Goal: Task Accomplishment & Management: Manage account settings

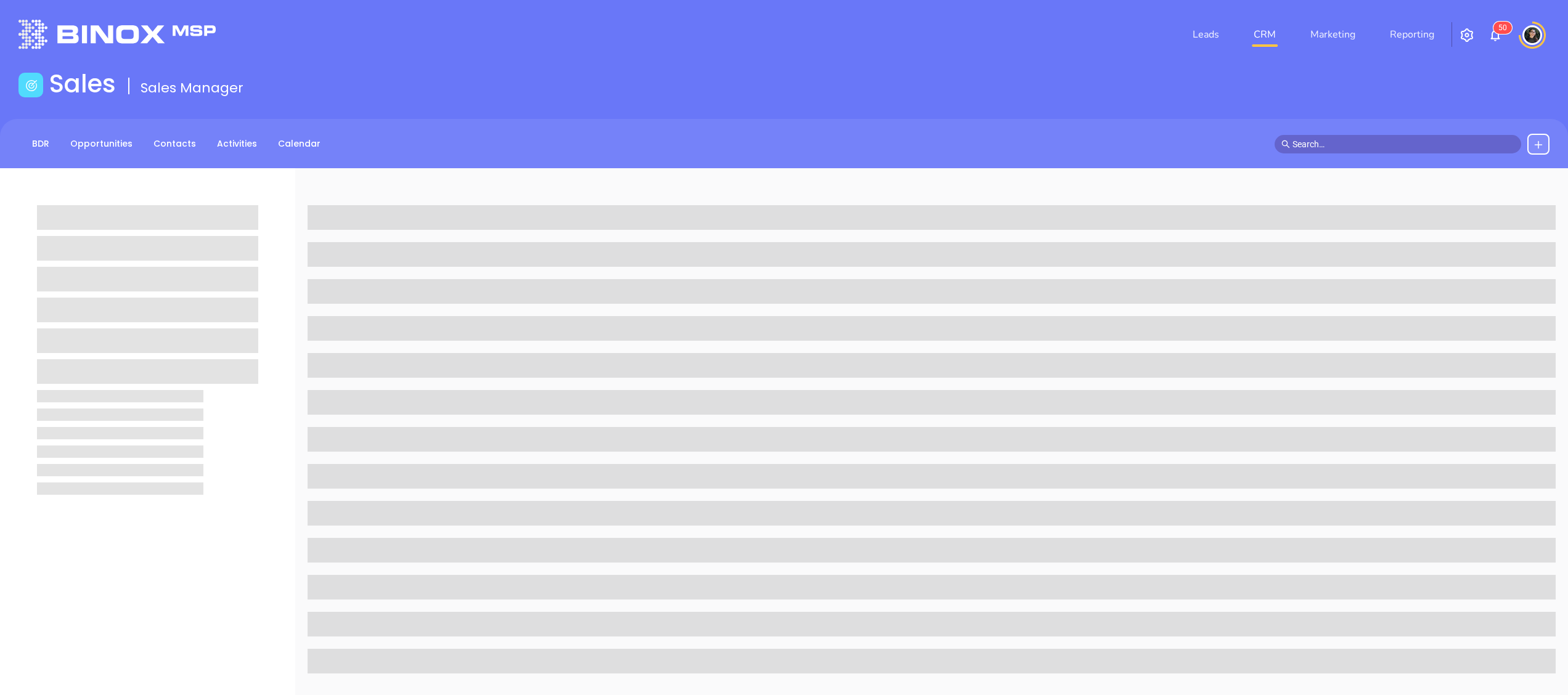
click at [1273, 33] on link "CRM" at bounding box center [1263, 35] width 32 height 25
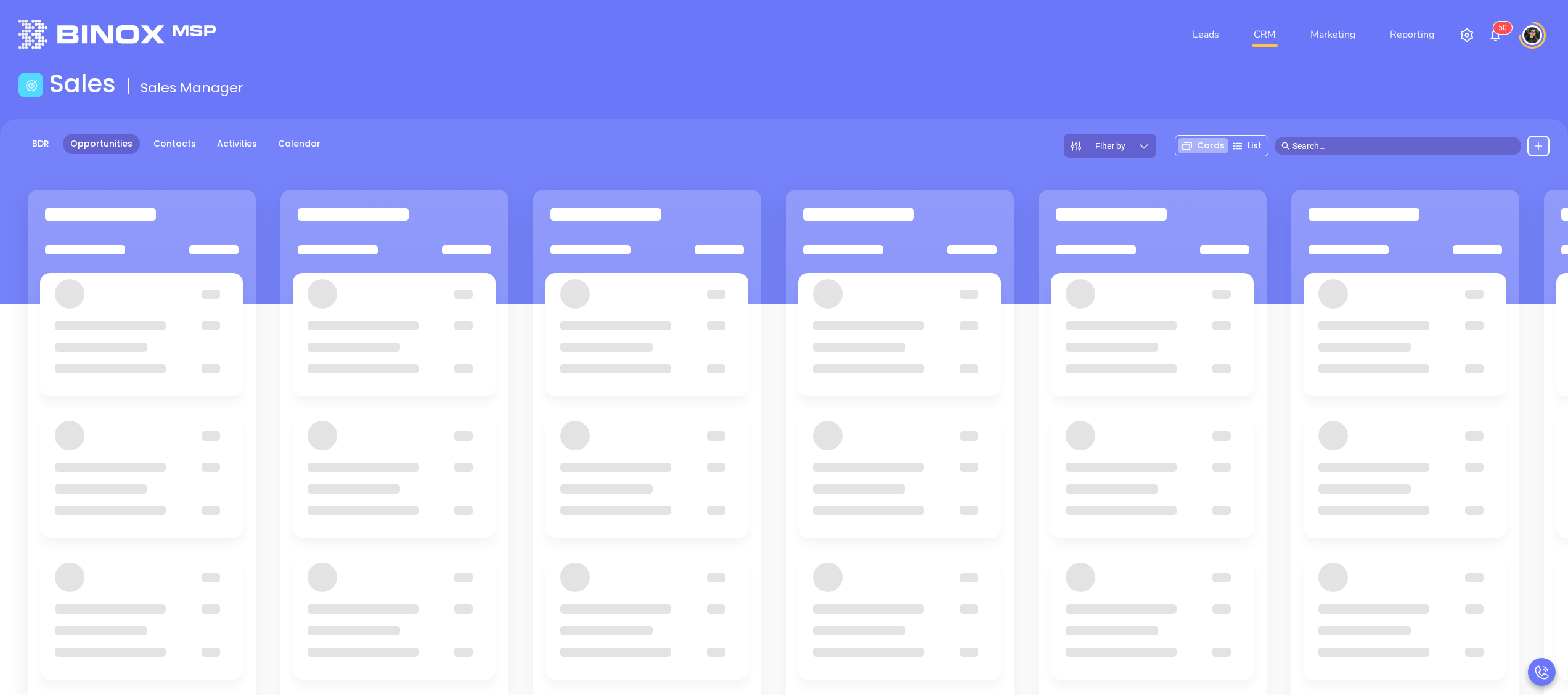
click at [917, 105] on main "Sales Sales Manager BDR Opportunities Contacts Activities Calendar Filter by Ca…" at bounding box center [784, 468] width 1568 height 798
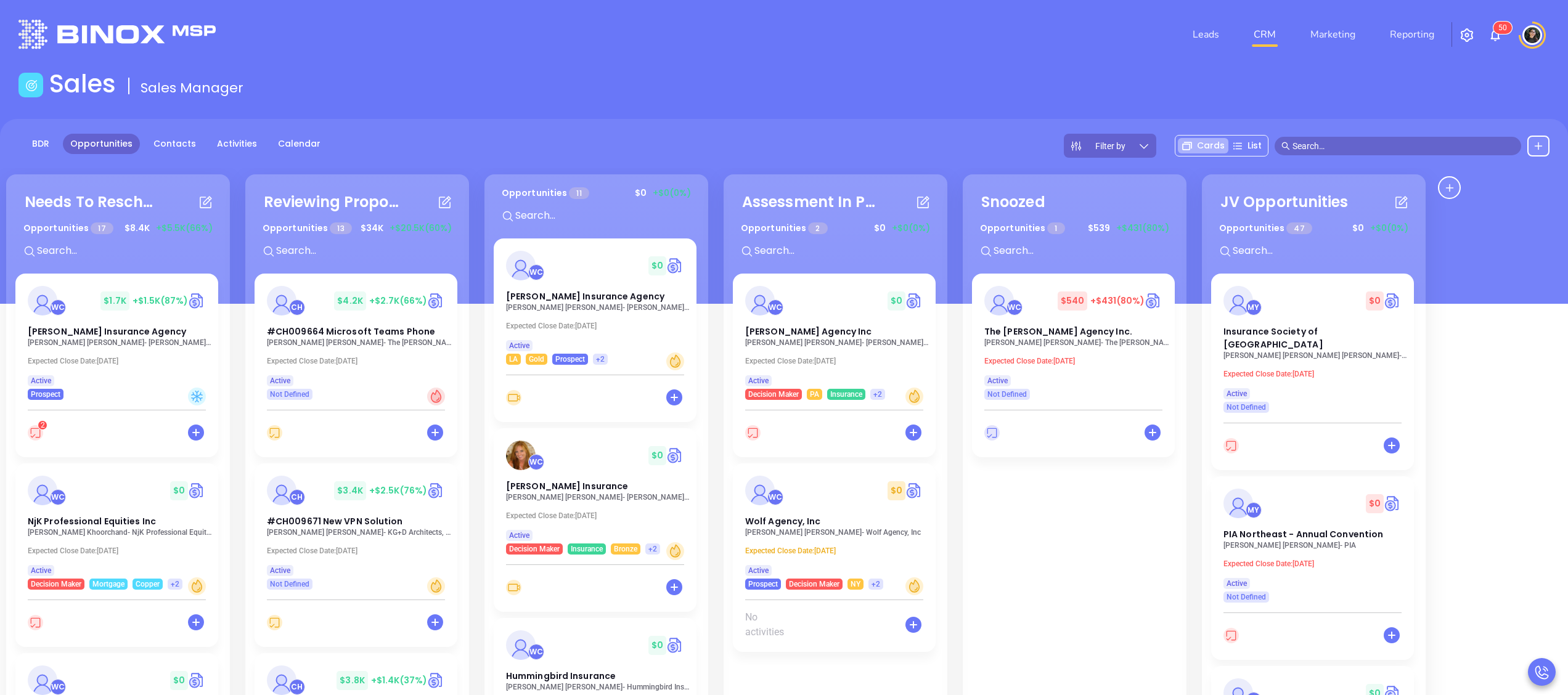
scroll to position [34, 0]
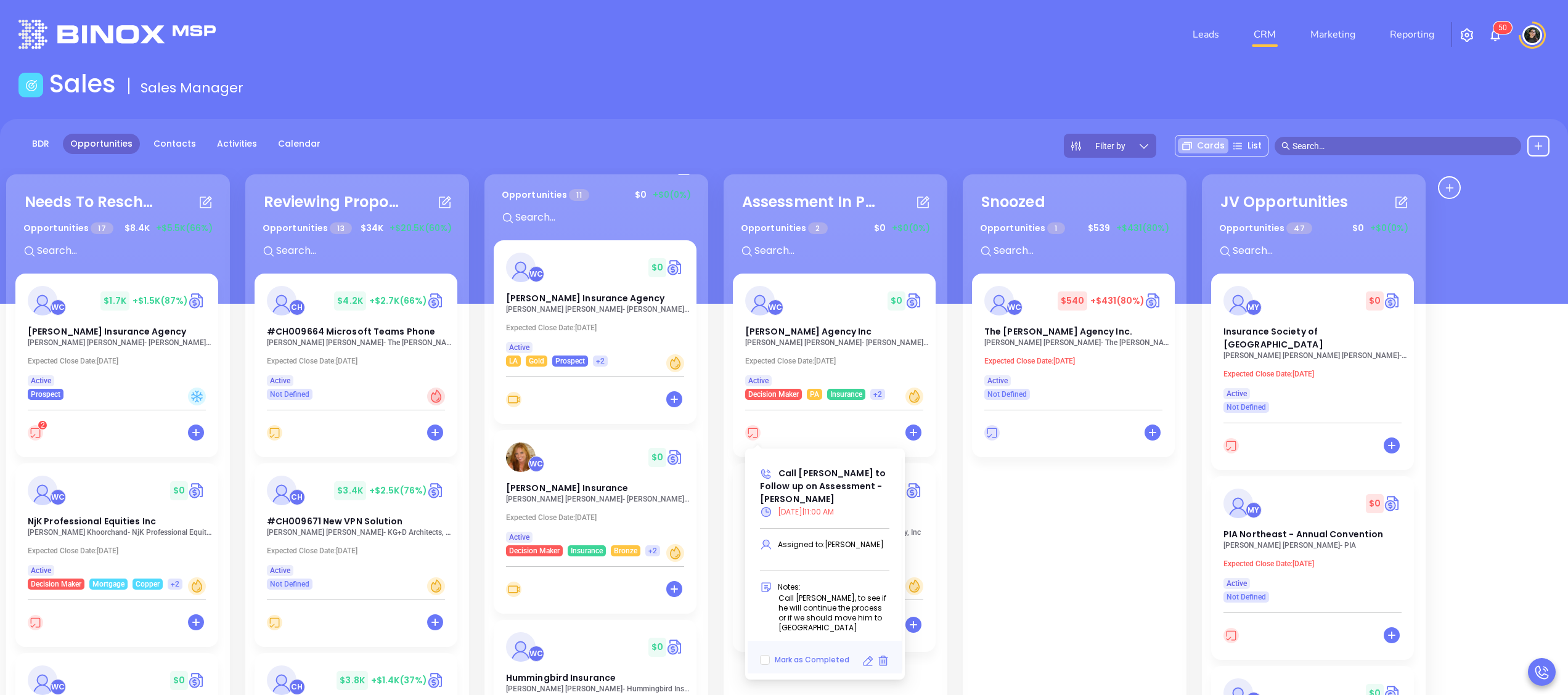
click at [757, 437] on icon at bounding box center [752, 434] width 15 height 15
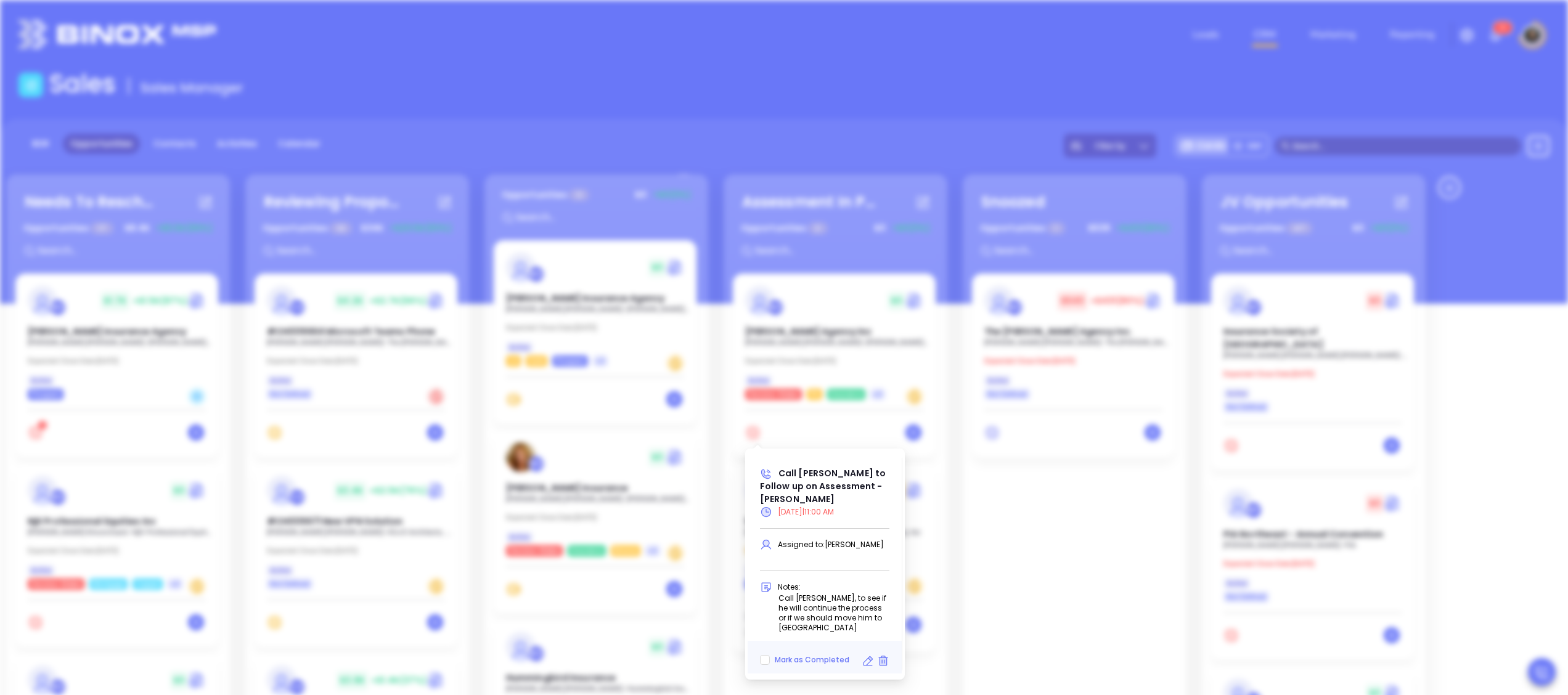
type input "[DATE]"
type input "Call [PERSON_NAME] to Follow up on Assessment - [PERSON_NAME]"
type input "Call"
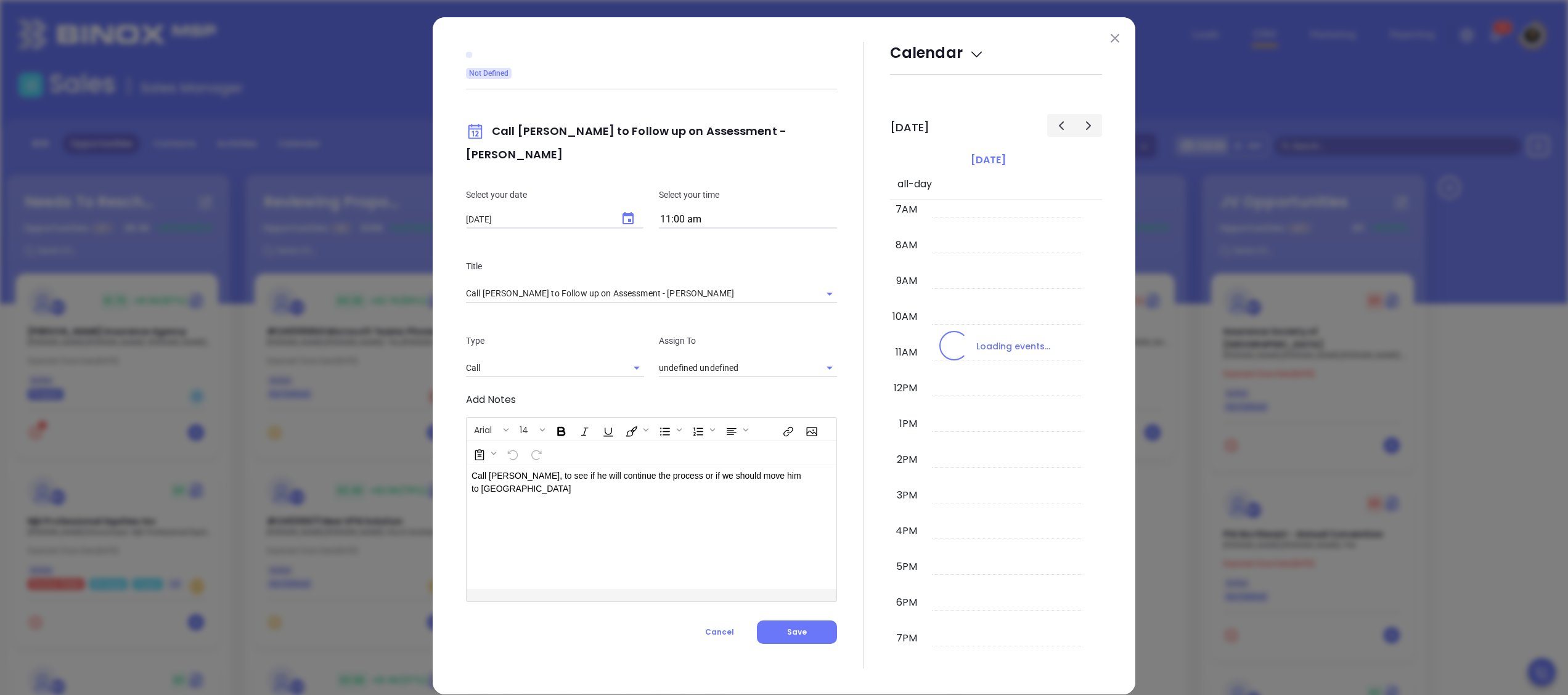
type input "[PERSON_NAME]"
click at [611, 206] on div "Select your date [DATE] ​ Select your time 11:00 am" at bounding box center [650, 209] width 385 height 71
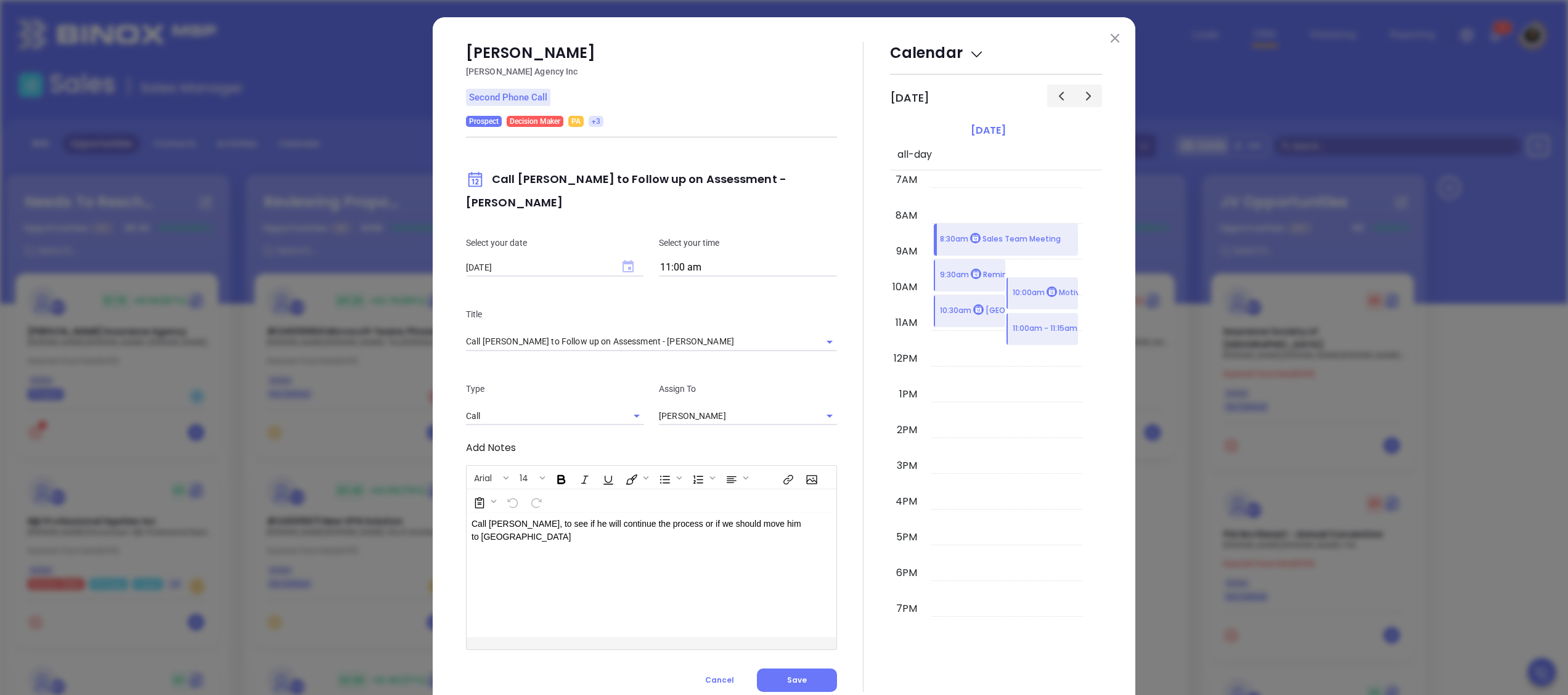
click at [623, 261] on icon "Choose date, selected date is Sep 1, 2025" at bounding box center [628, 266] width 12 height 12
click at [637, 270] on icon "Next month" at bounding box center [631, 275] width 14 height 14
click at [513, 344] on button "6" at bounding box center [510, 350] width 22 height 22
type input "[DATE]"
click at [798, 671] on button "Save" at bounding box center [796, 681] width 80 height 23
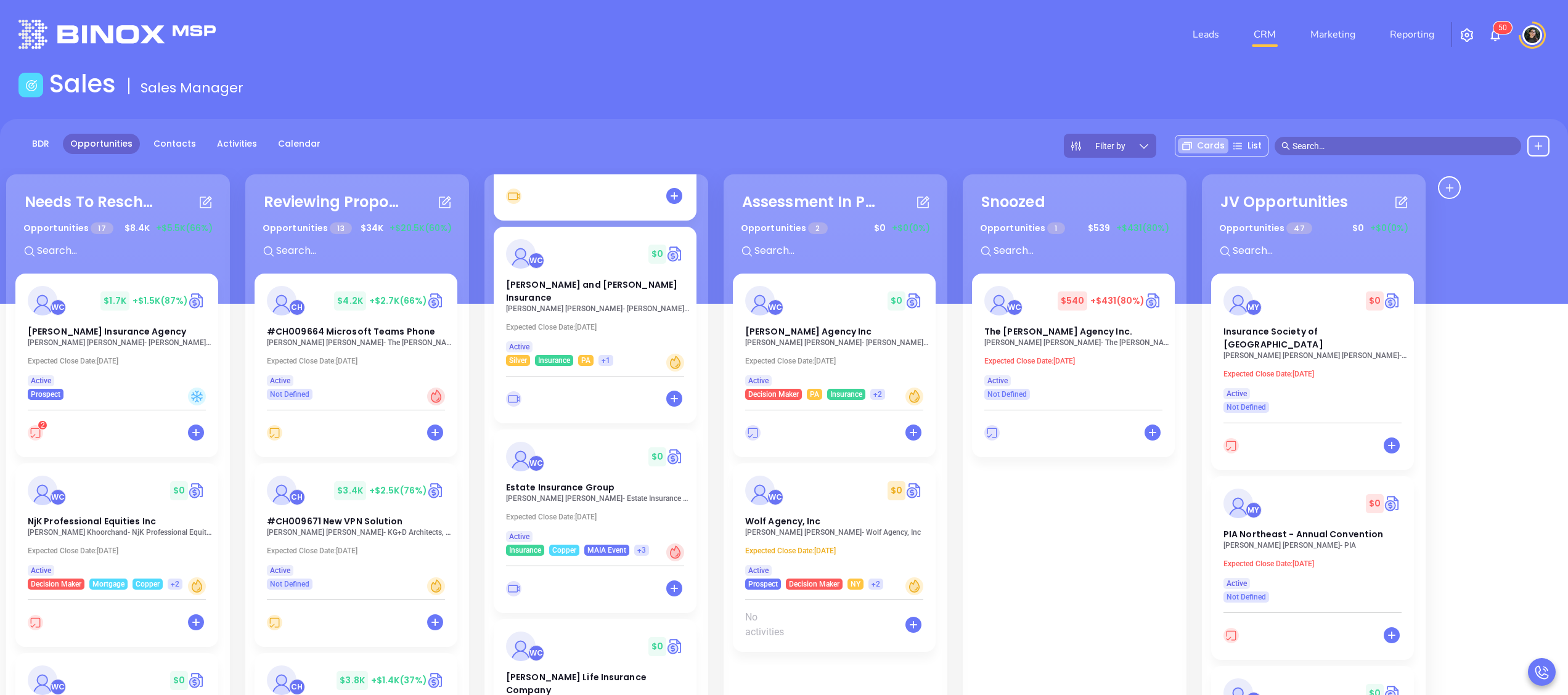
scroll to position [897, 0]
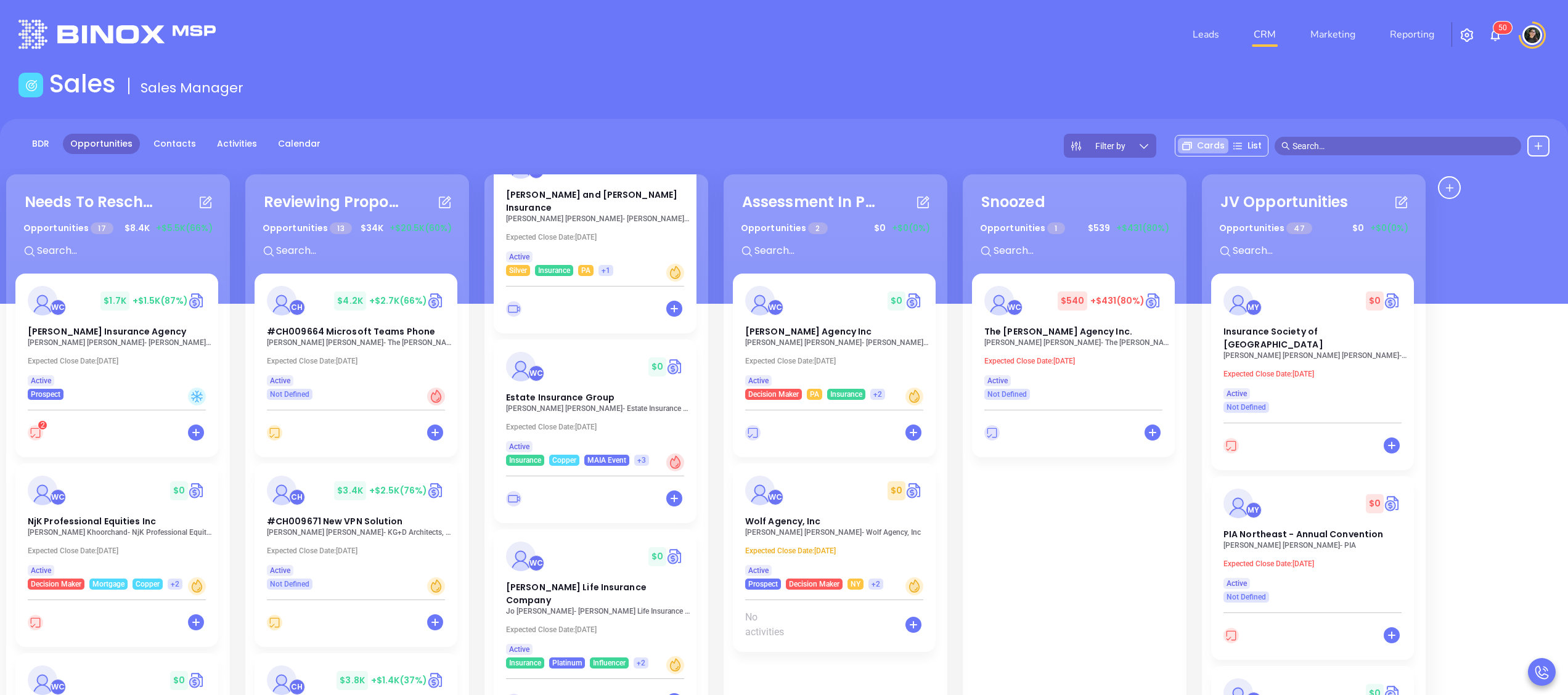
click at [853, 102] on div "Sales Sales Manager" at bounding box center [784, 87] width 1545 height 35
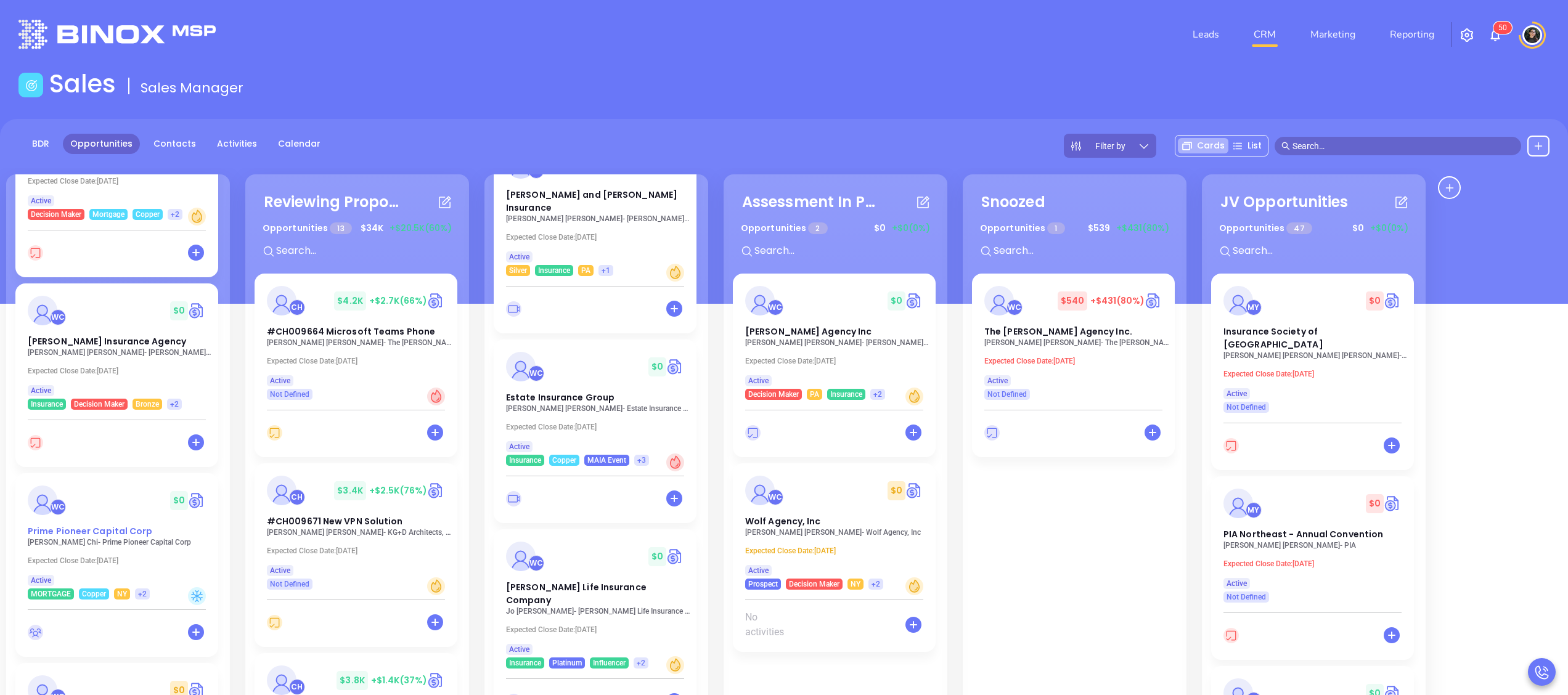
scroll to position [493, 0]
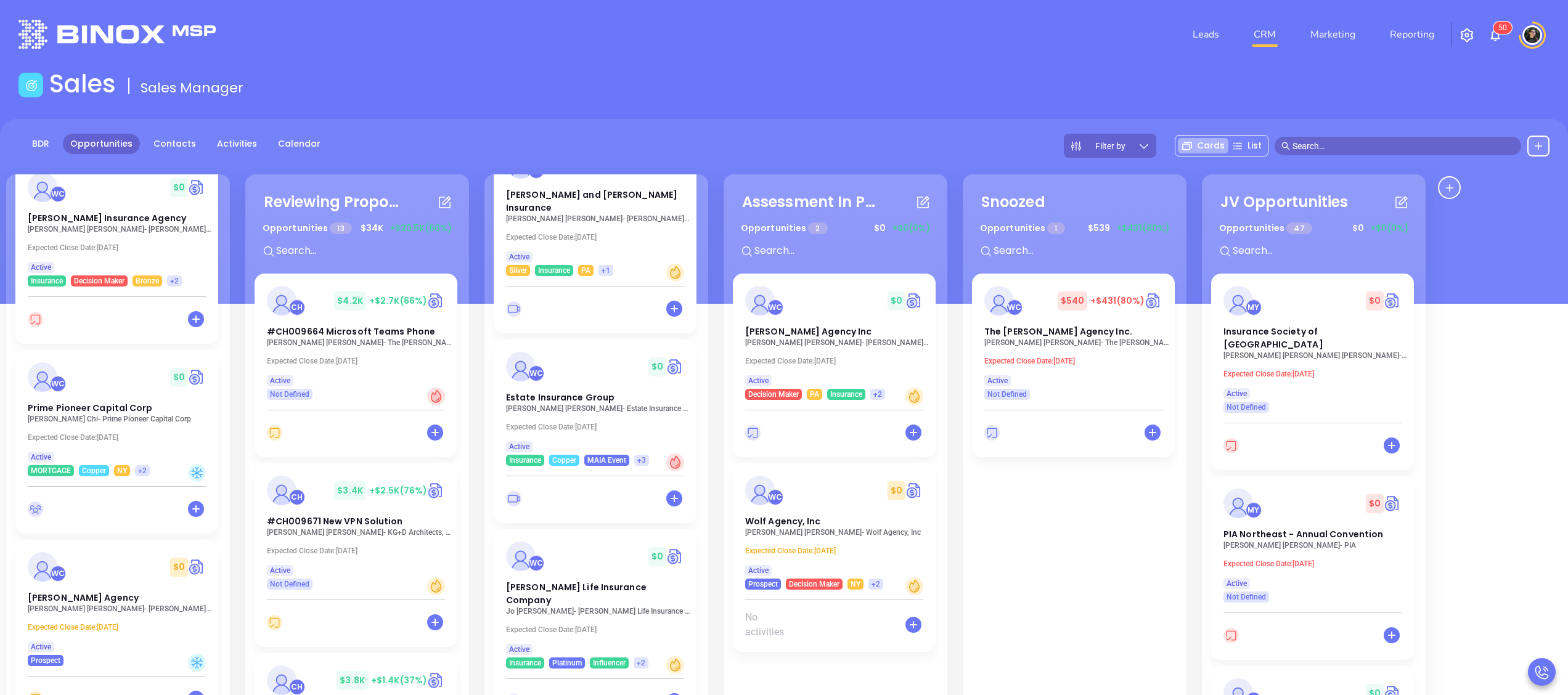
click at [110, 420] on p "[PERSON_NAME] - Prime Pioneer Capital Corp" at bounding box center [120, 419] width 184 height 9
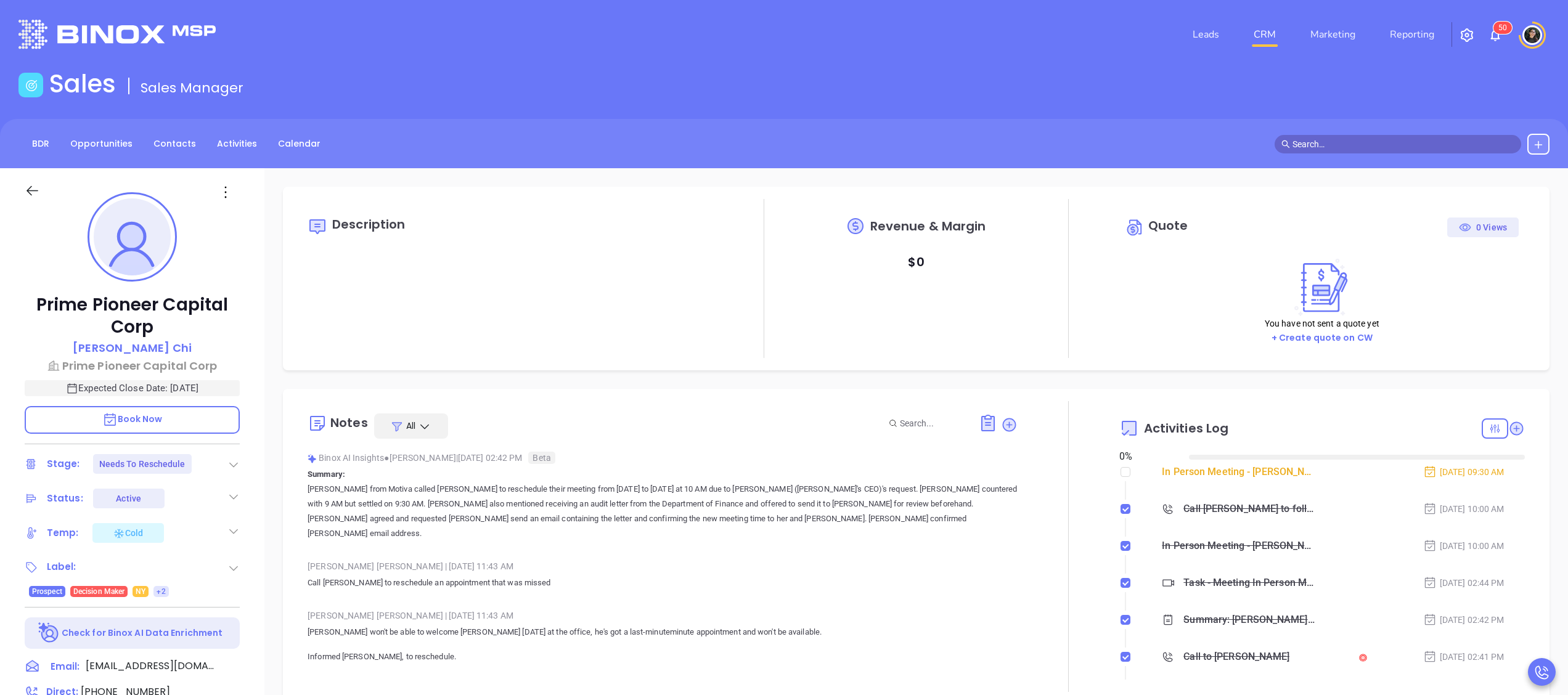
type input "[DATE]"
click at [237, 459] on icon at bounding box center [233, 464] width 12 height 12
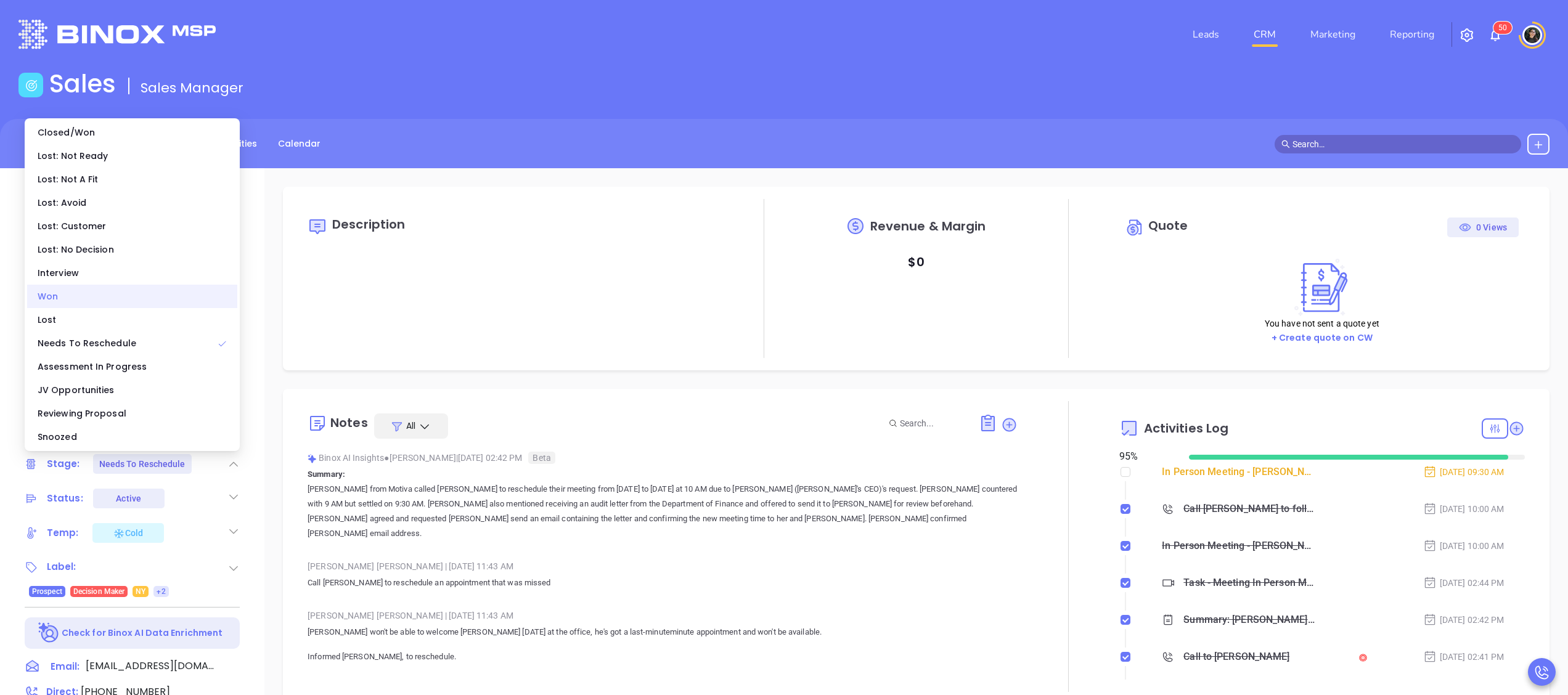
type input "[PERSON_NAME]"
click at [116, 266] on div "Interview" at bounding box center [132, 273] width 210 height 23
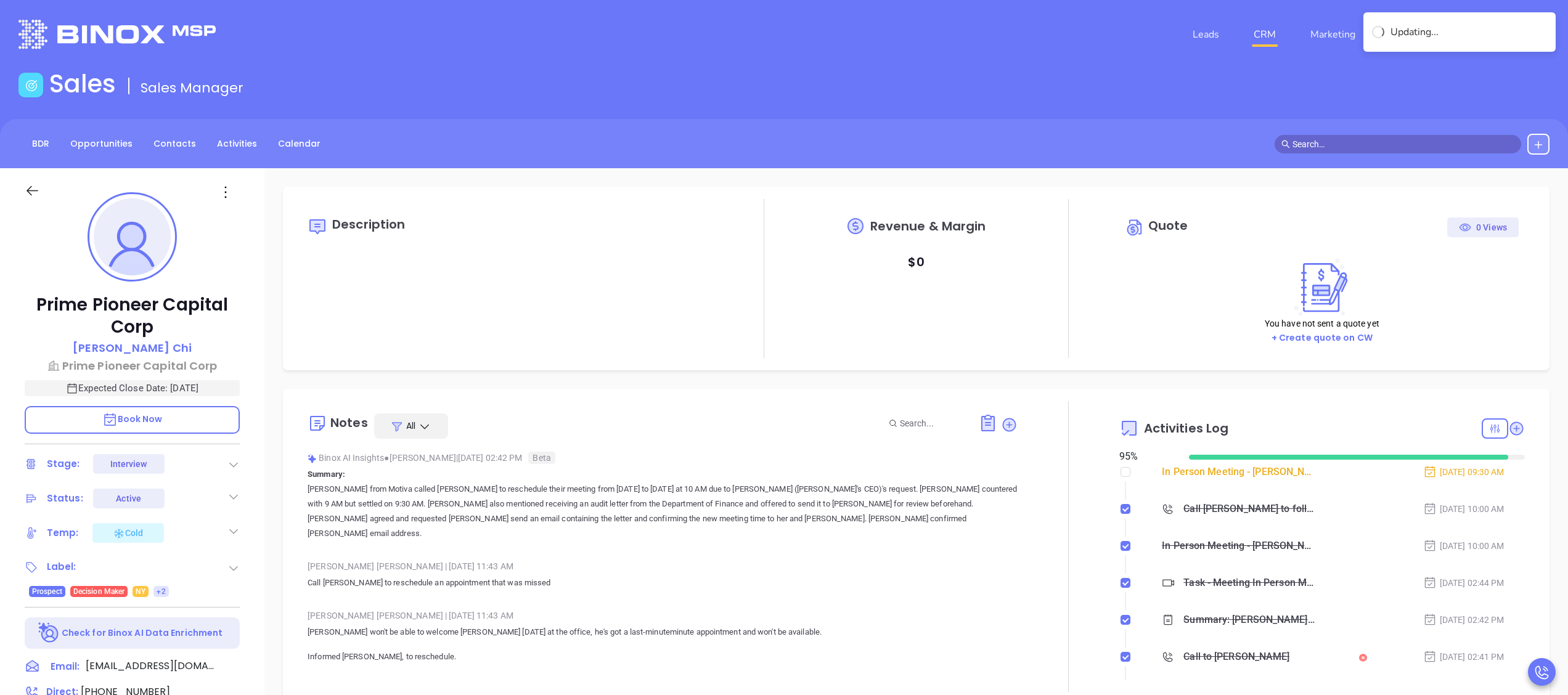
click at [718, 230] on div at bounding box center [764, 278] width 102 height 159
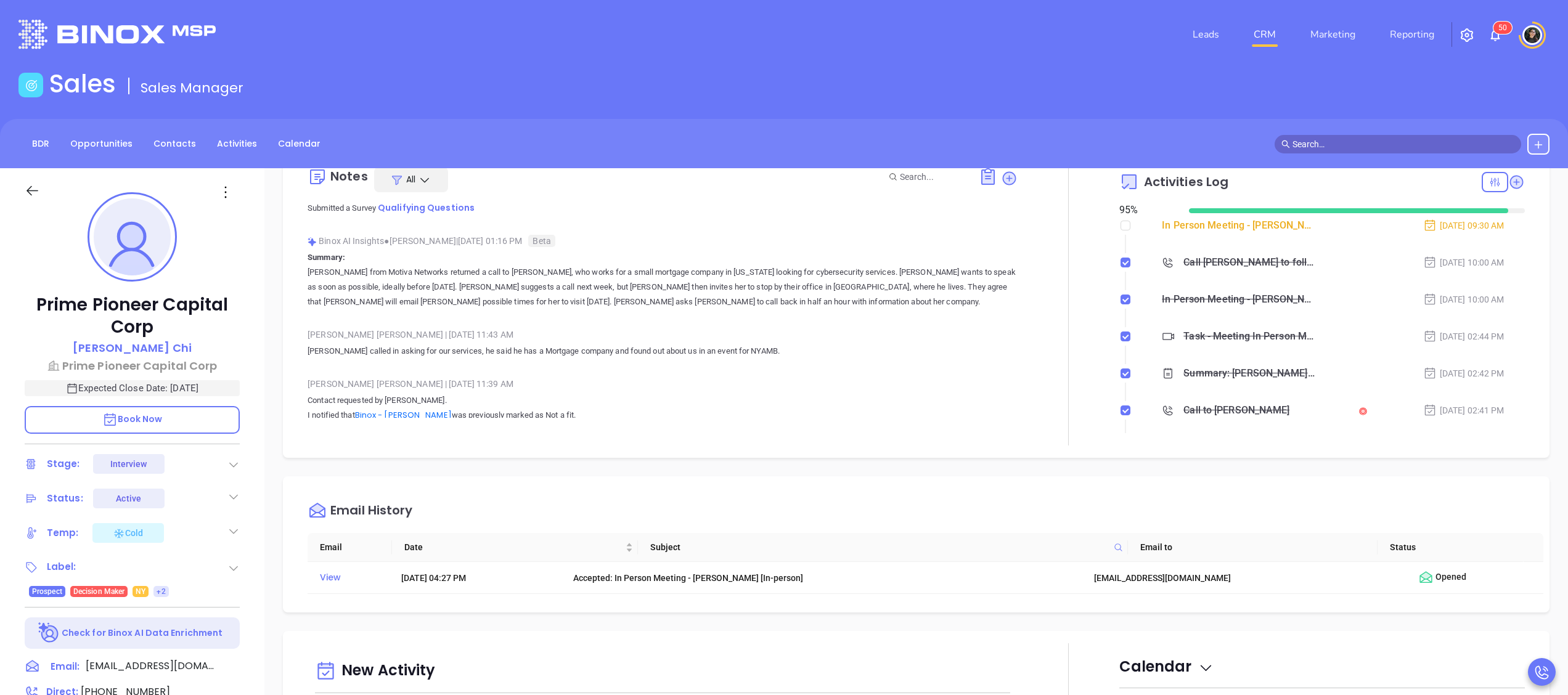
scroll to position [345, 0]
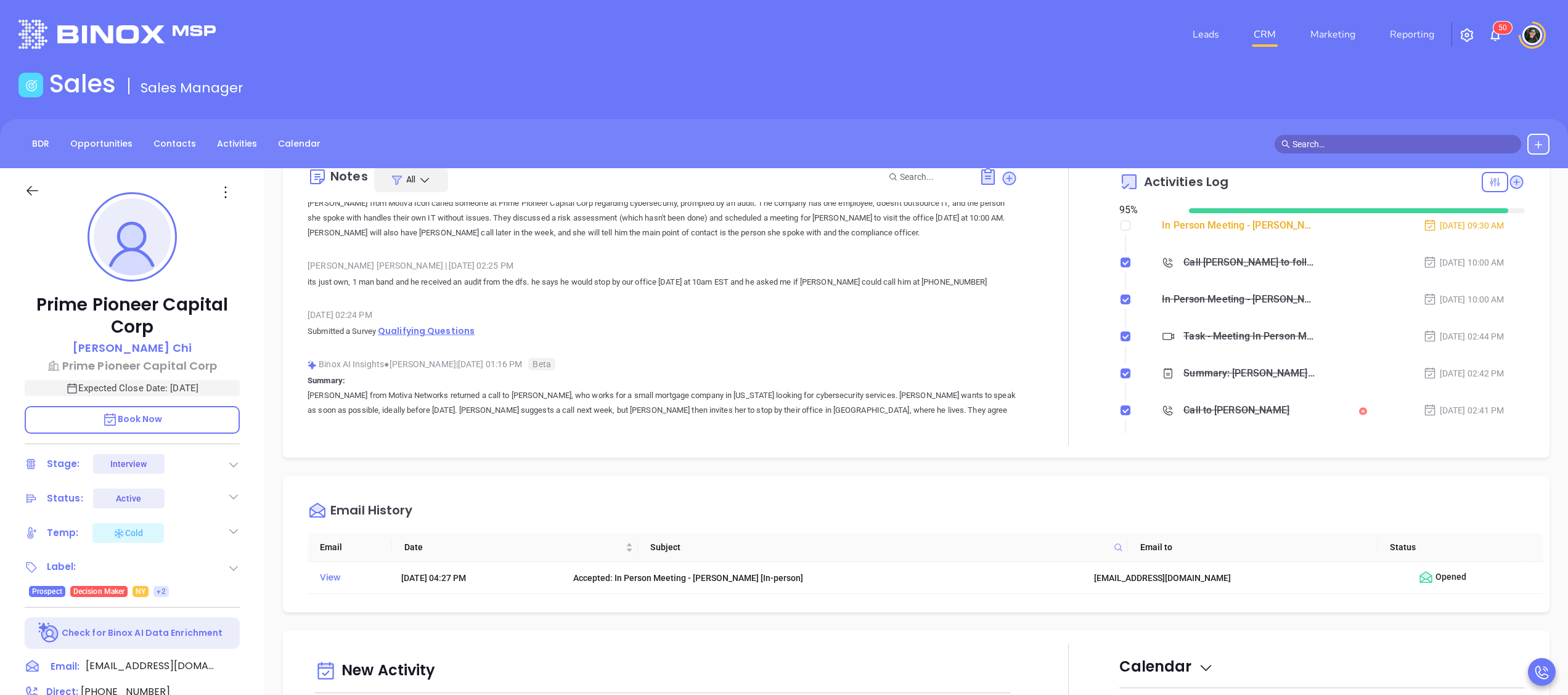
click at [450, 307] on div "[DATE] 02:24 PM" at bounding box center [662, 314] width 710 height 18
click at [447, 325] on span "Qualifying Questions" at bounding box center [426, 331] width 97 height 12
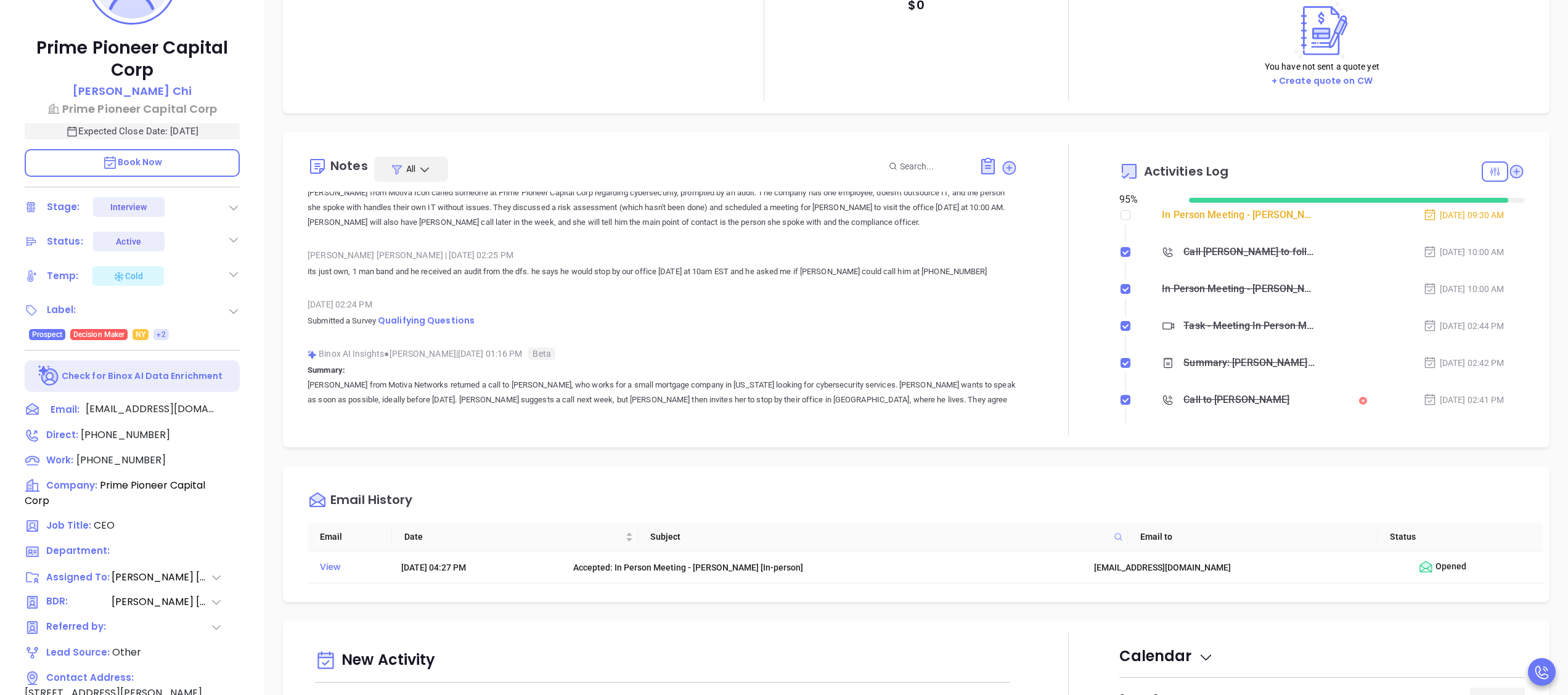
scroll to position [341, 0]
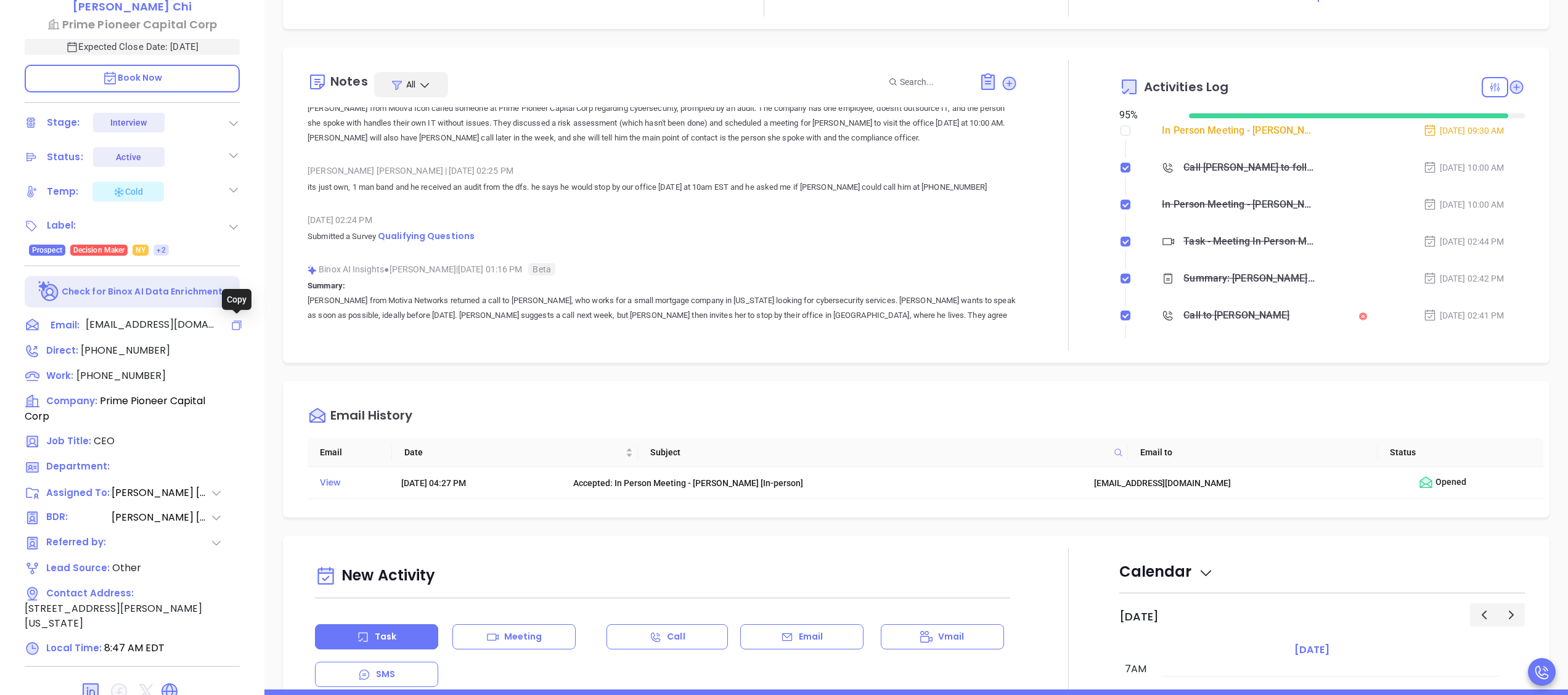
drag, startPoint x: 235, startPoint y: 326, endPoint x: 1272, endPoint y: 9, distance: 1084.4
click at [235, 326] on icon at bounding box center [236, 325] width 12 height 12
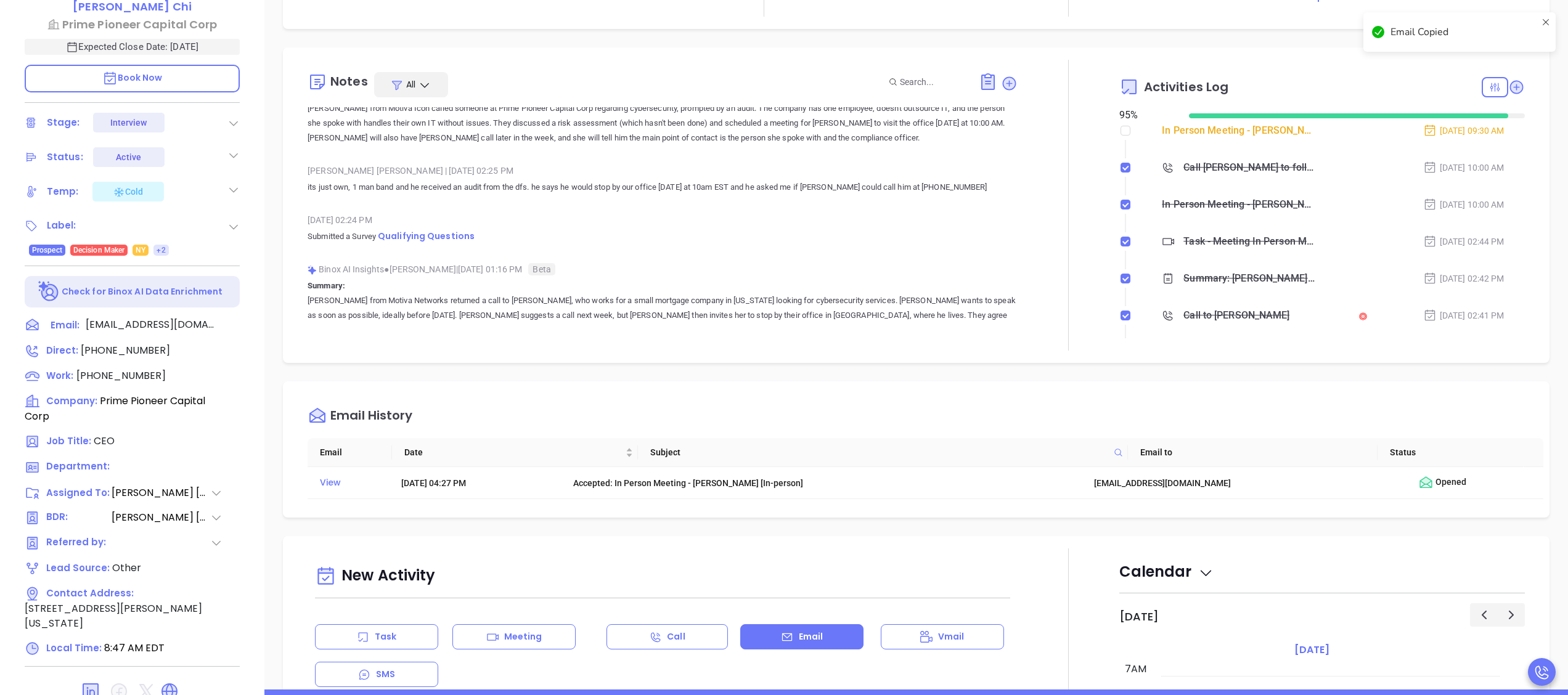
scroll to position [168, 0]
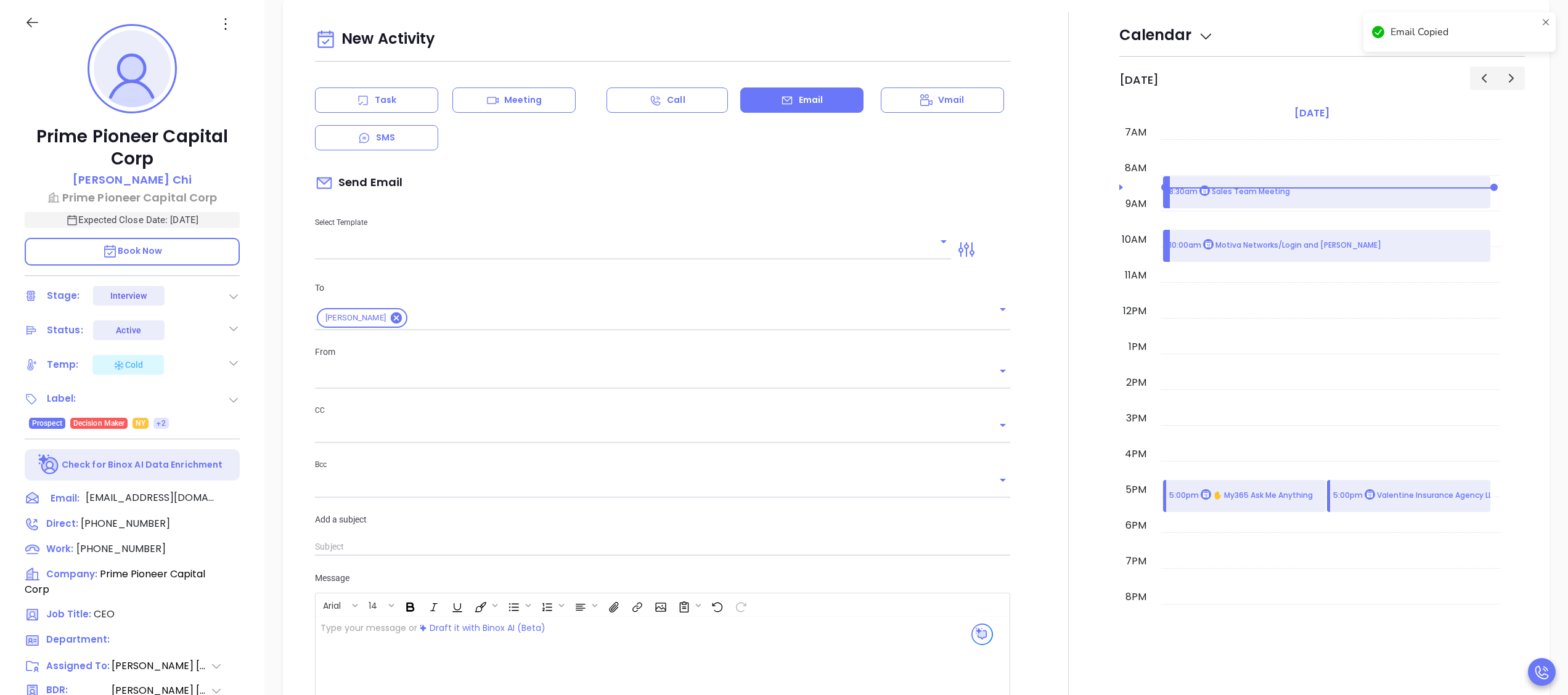
type input "[PERSON_NAME]"
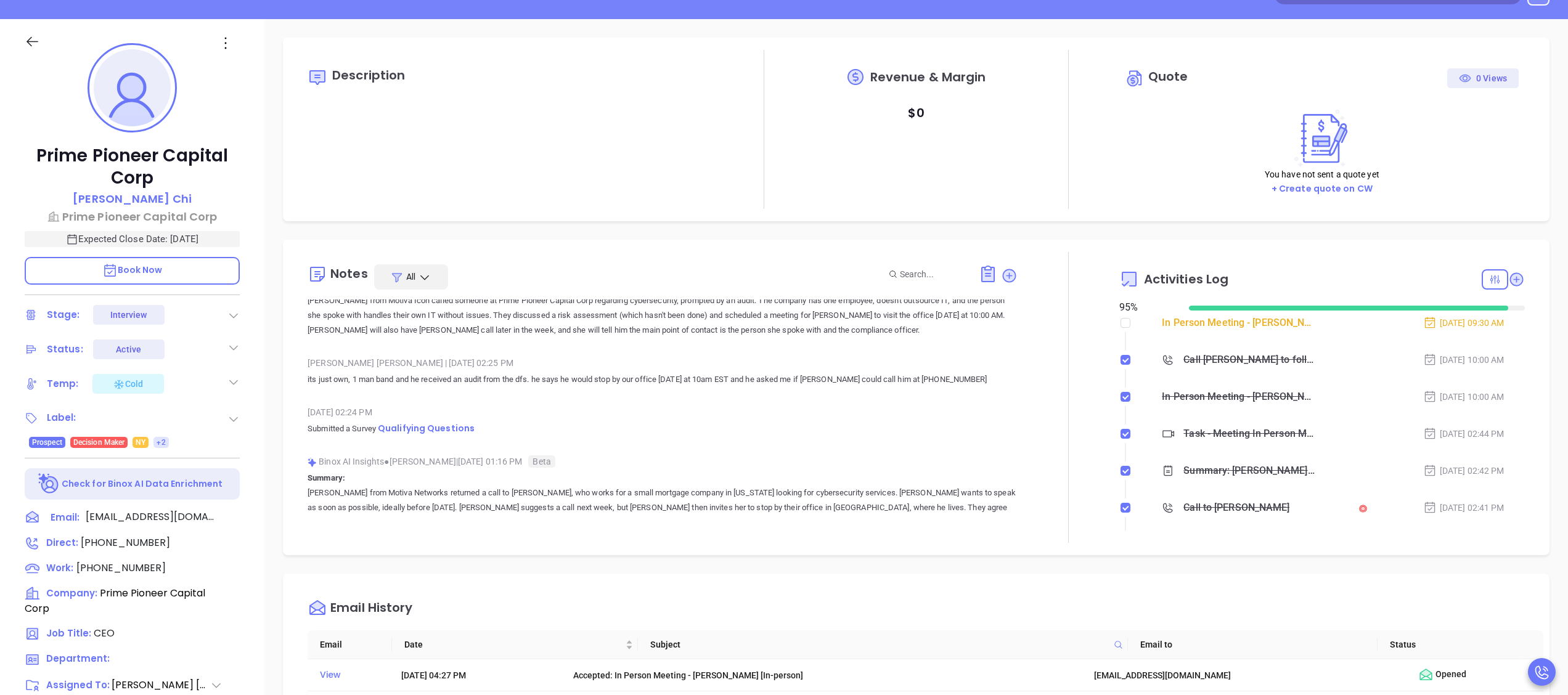
scroll to position [0, 0]
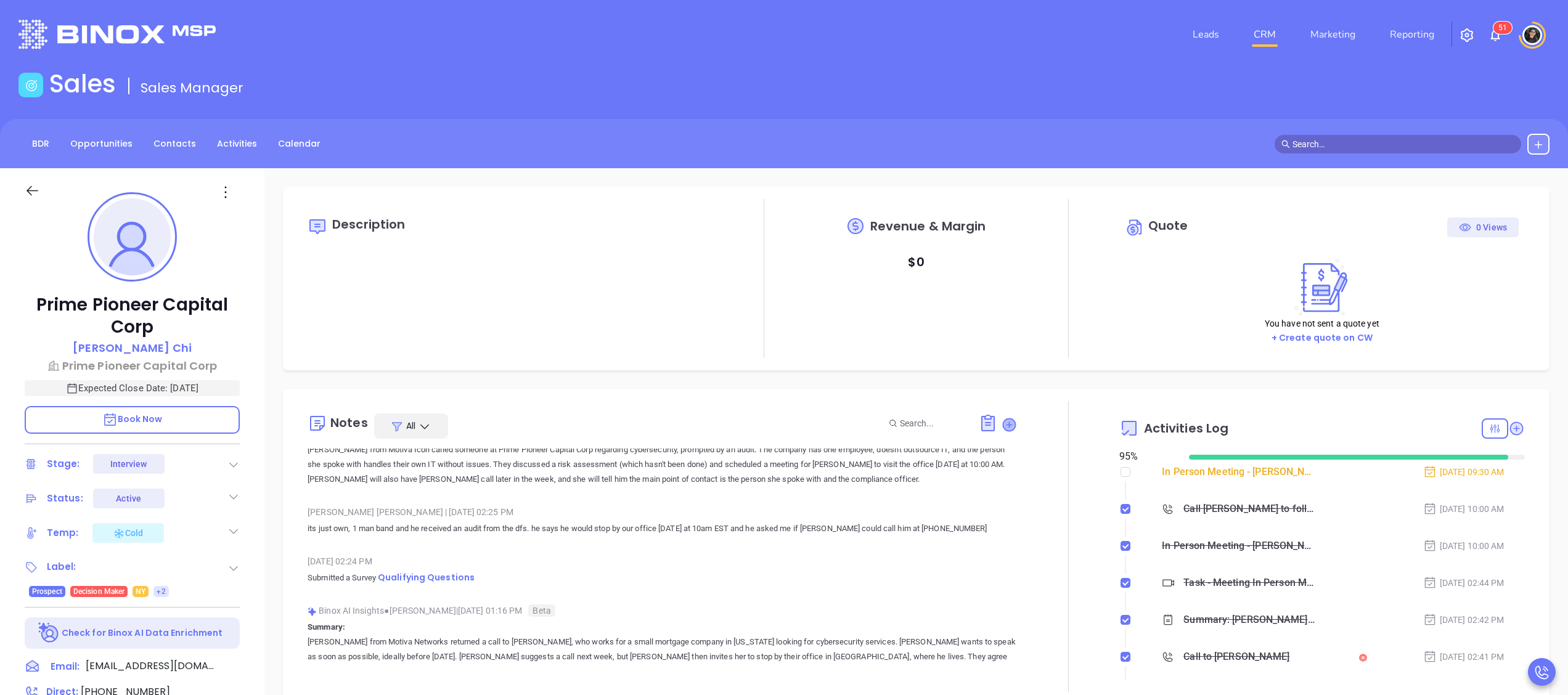
click at [1003, 422] on icon at bounding box center [1009, 424] width 12 height 12
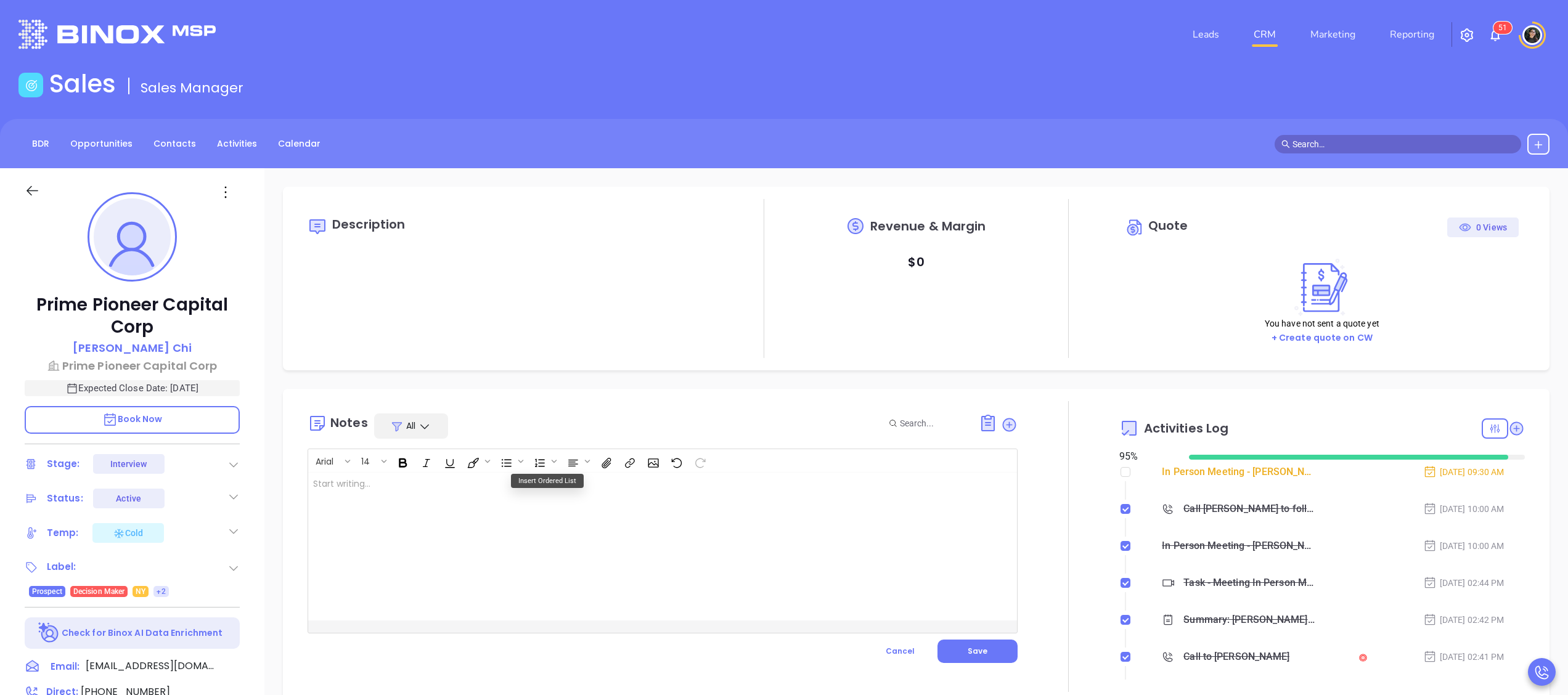
click at [575, 534] on div at bounding box center [638, 547] width 659 height 148
click at [991, 650] on button "Save" at bounding box center [976, 652] width 80 height 23
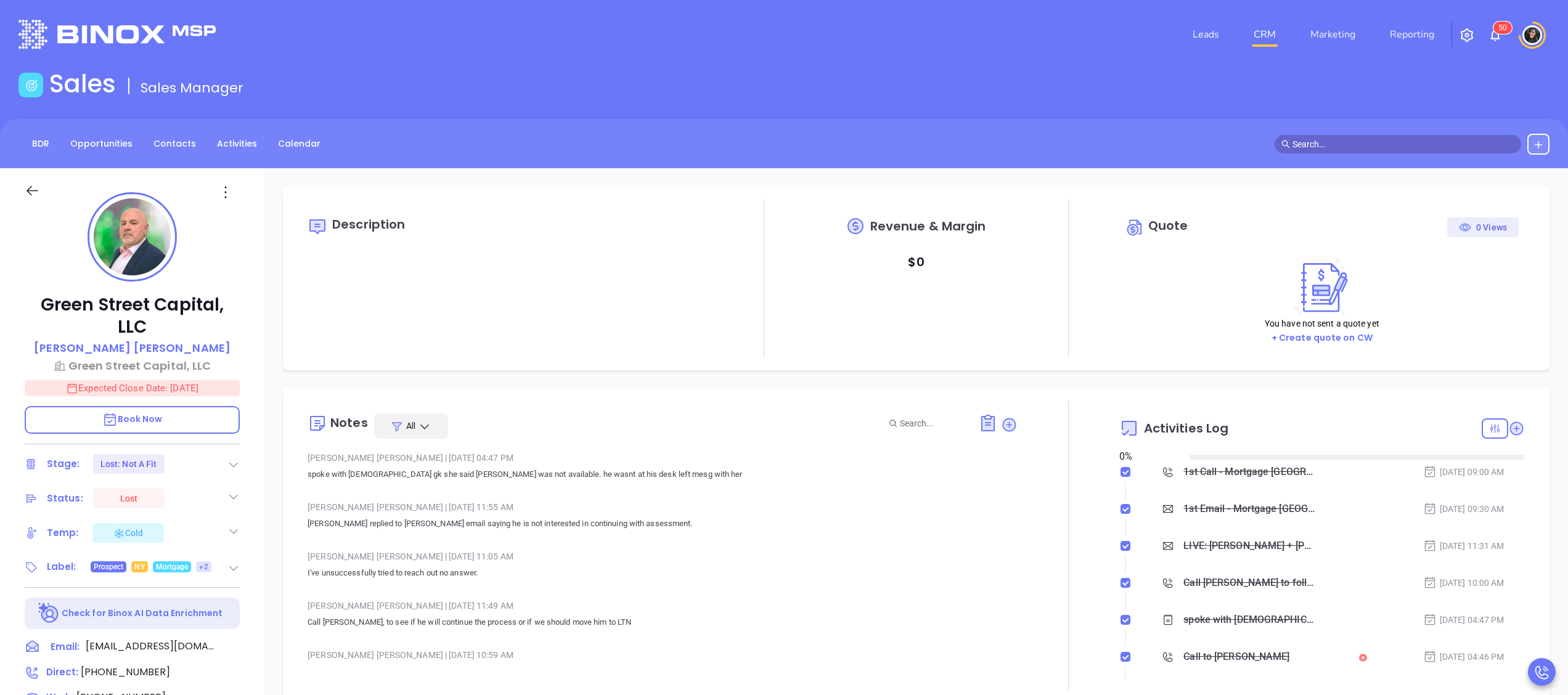
type input "10:00 am"
type input "[DATE]"
type input "[PERSON_NAME]"
click at [1270, 33] on link "CRM" at bounding box center [1263, 35] width 32 height 25
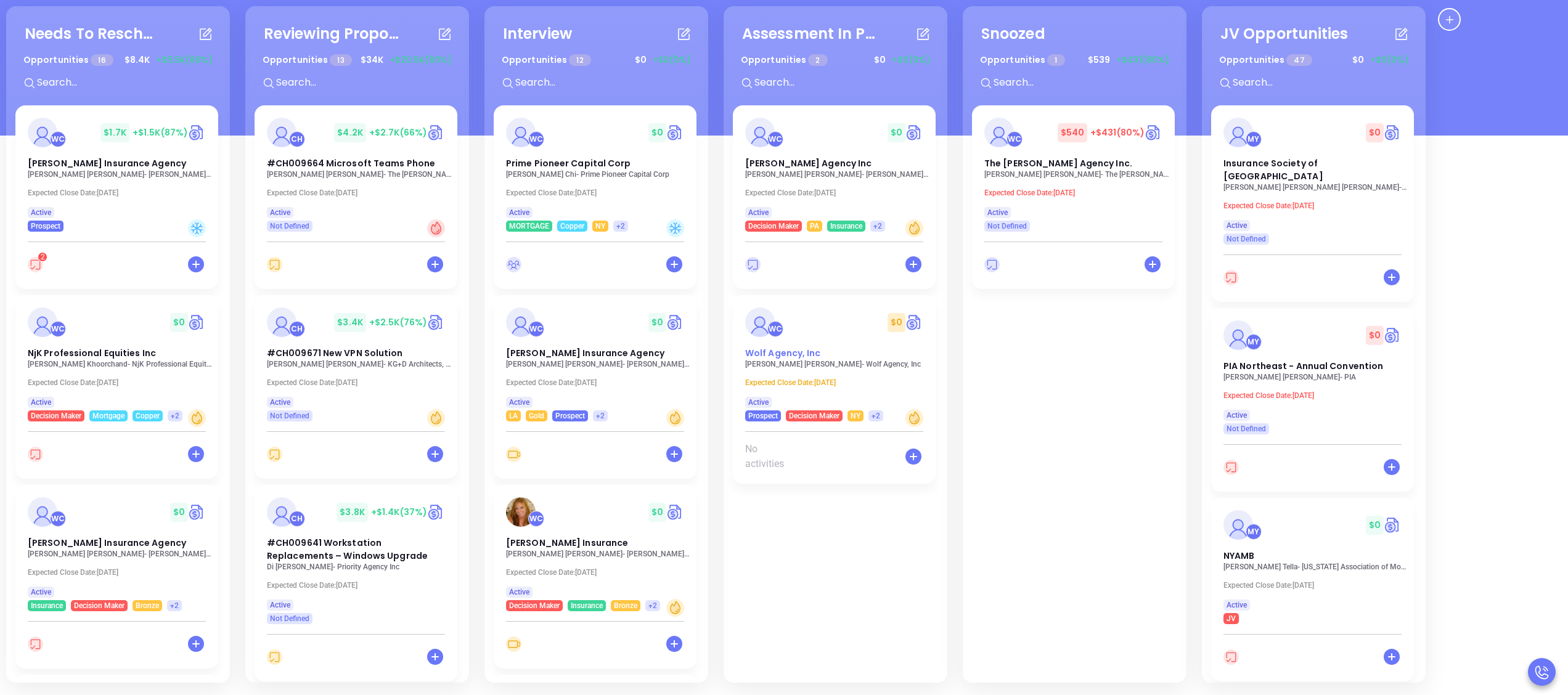
click at [834, 354] on div "Wolf Agency, Inc" at bounding box center [834, 353] width 193 height 12
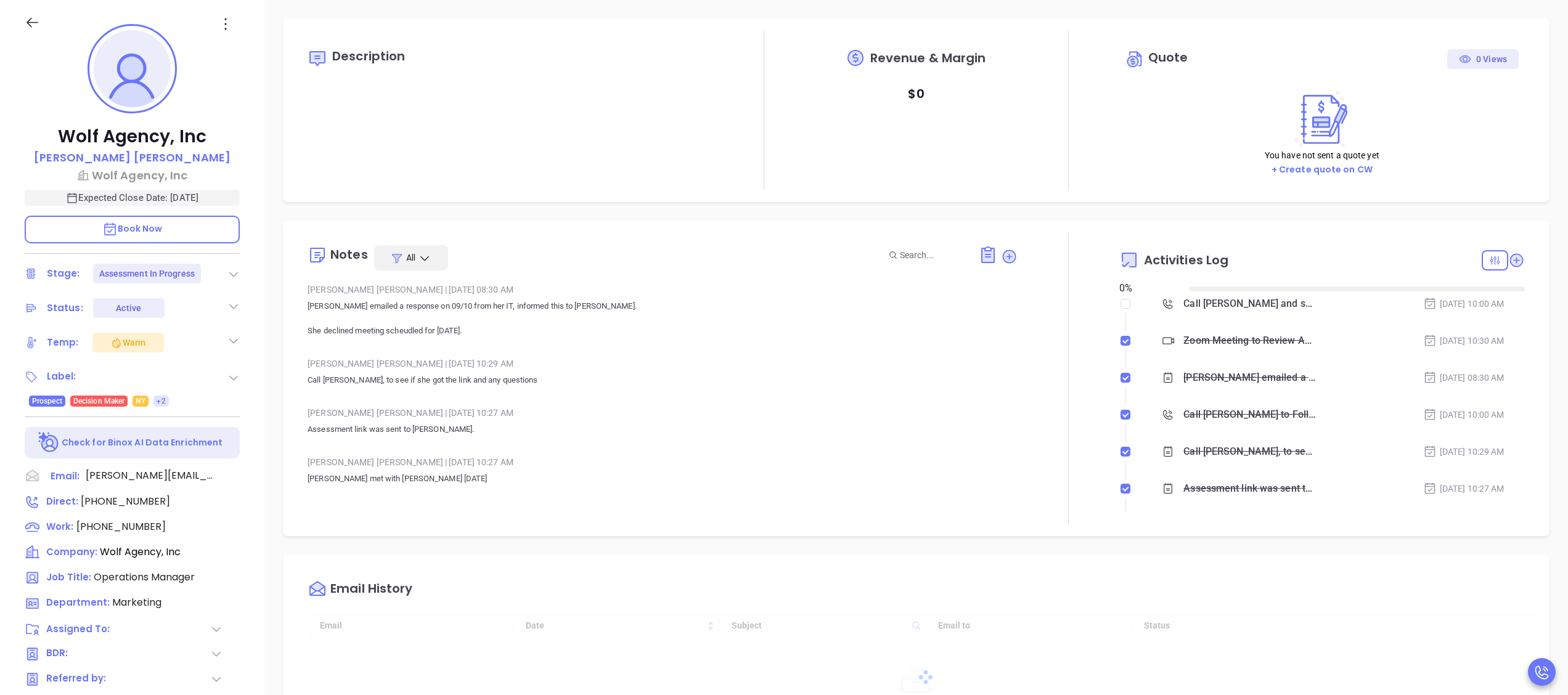
type input "[DATE]"
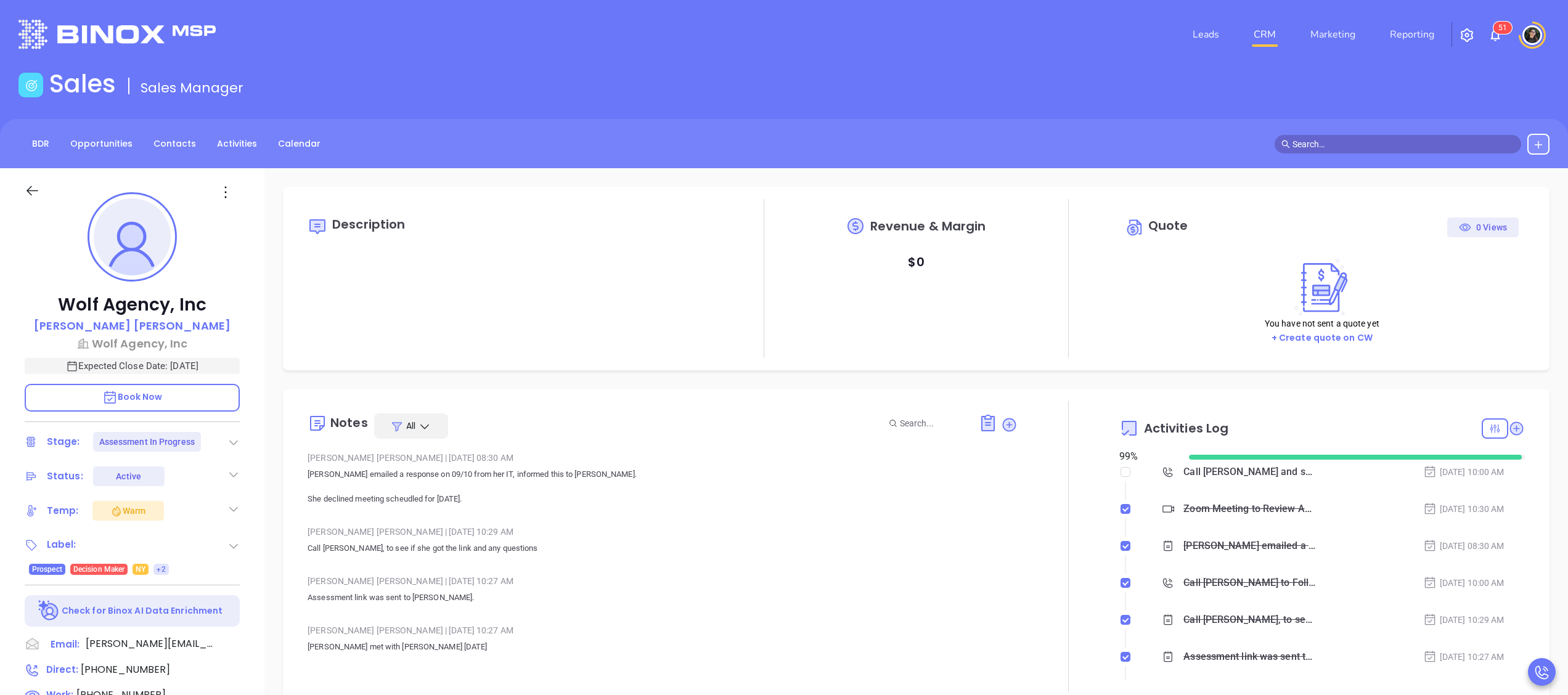
scroll to position [286, 0]
click at [188, 367] on p "Expected Close Date: Oct 31, 2025" at bounding box center [133, 366] width 215 height 16
click at [847, 141] on div "BDR Opportunities Contacts Activities Calendar" at bounding box center [784, 144] width 1568 height 21
click at [1245, 40] on li "CRM" at bounding box center [1264, 35] width 57 height 25
click at [1251, 40] on li "CRM" at bounding box center [1264, 35] width 57 height 25
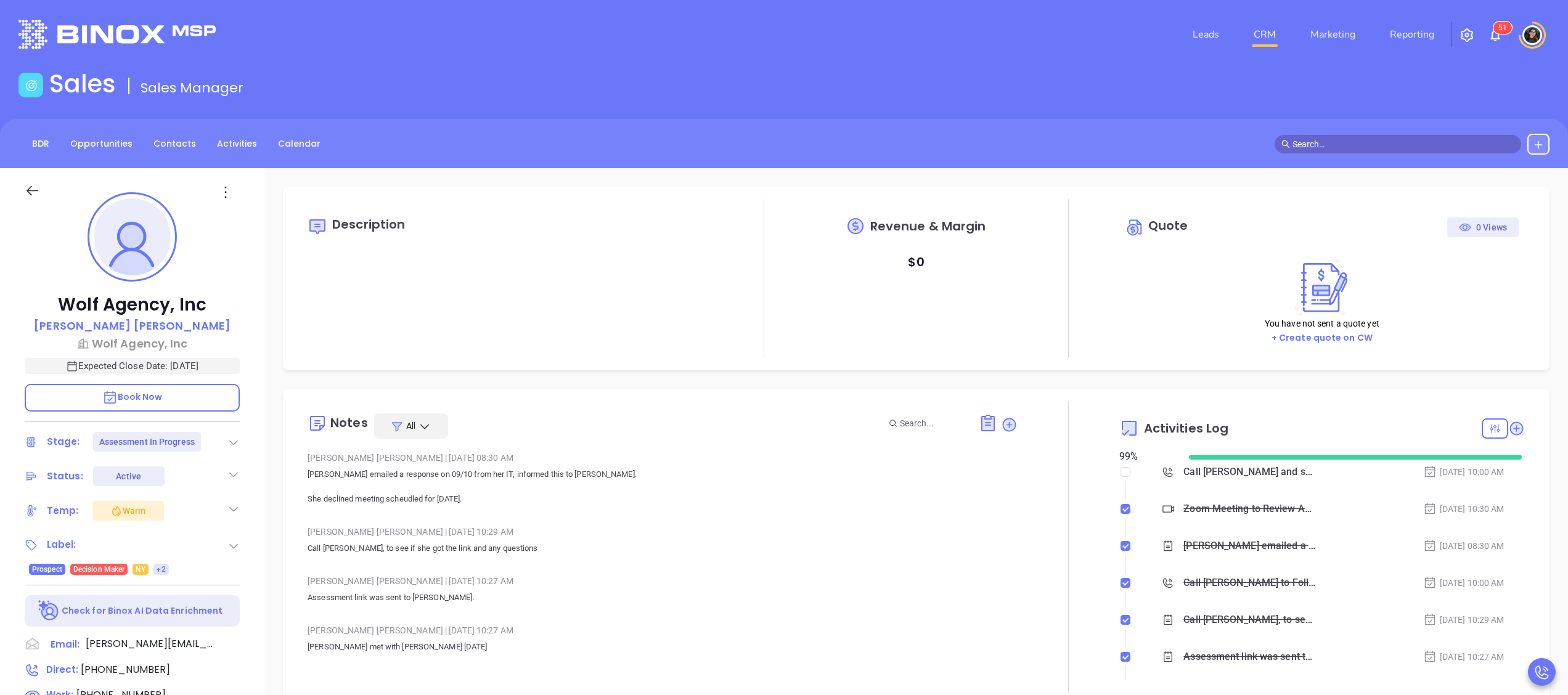
type input "[PERSON_NAME]"
click at [1256, 40] on link "CRM" at bounding box center [1263, 35] width 32 height 25
